Goal: Information Seeking & Learning: Learn about a topic

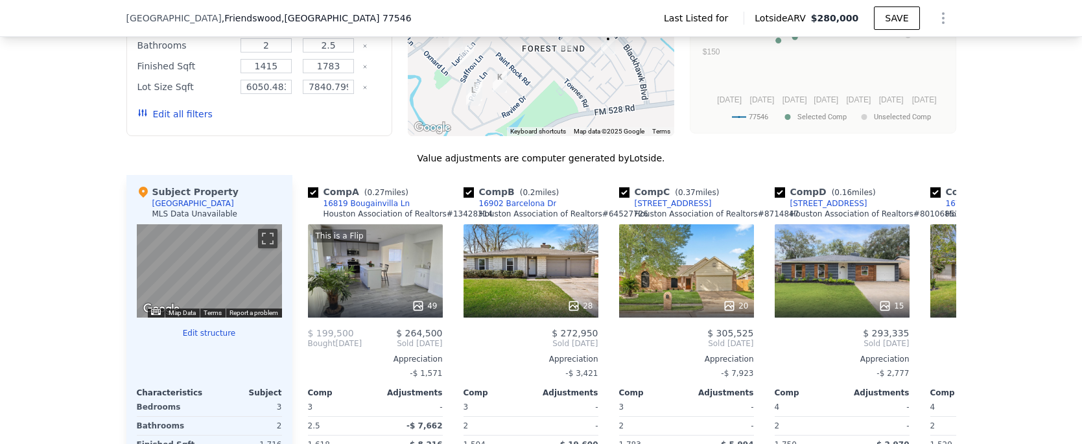
scroll to position [968, 0]
click at [679, 301] on div "20" at bounding box center [686, 270] width 135 height 93
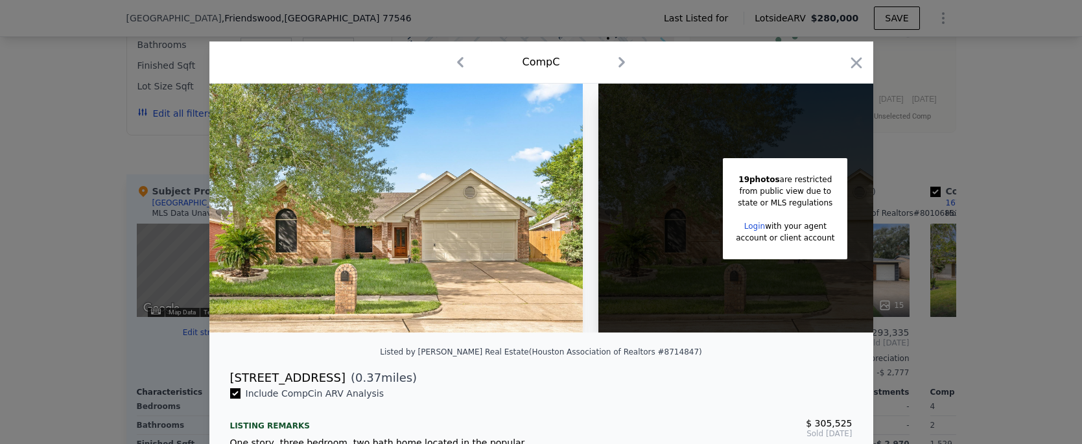
click at [506, 228] on img at bounding box center [396, 208] width 374 height 249
click at [769, 197] on div "state or MLS regulations" at bounding box center [785, 203] width 99 height 12
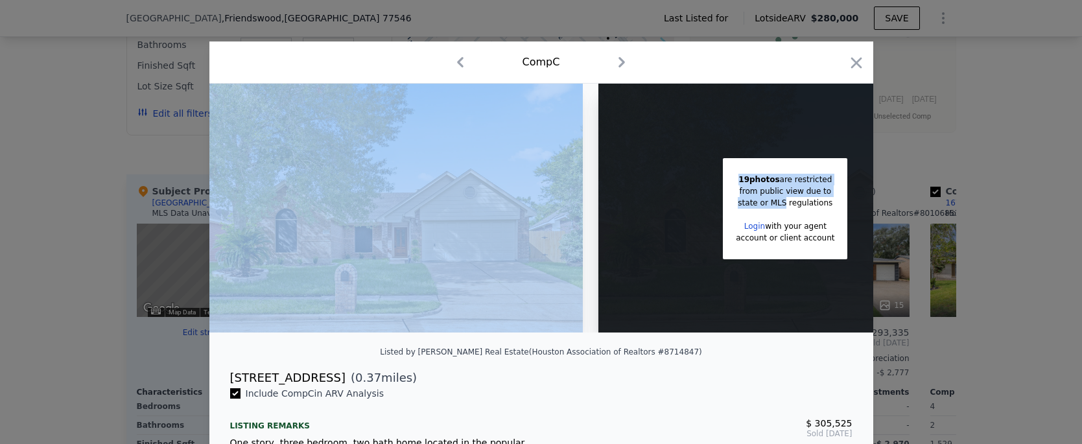
drag, startPoint x: 732, startPoint y: 202, endPoint x: 522, endPoint y: 228, distance: 211.0
click at [522, 228] on div "19 photos are restricted from public view due to state or MLS regulations Login…" at bounding box center [541, 208] width 664 height 249
drag, startPoint x: 522, startPoint y: 228, endPoint x: 497, endPoint y: 229, distance: 25.9
click at [497, 229] on img at bounding box center [396, 208] width 374 height 249
click at [429, 232] on img at bounding box center [396, 208] width 374 height 249
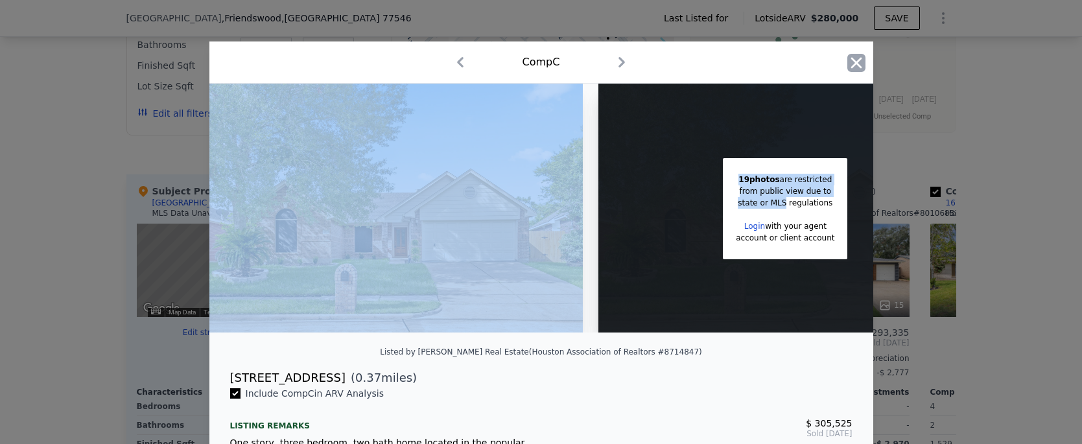
click at [847, 62] on icon "button" at bounding box center [856, 63] width 18 height 18
